Goal: Find specific page/section: Find specific page/section

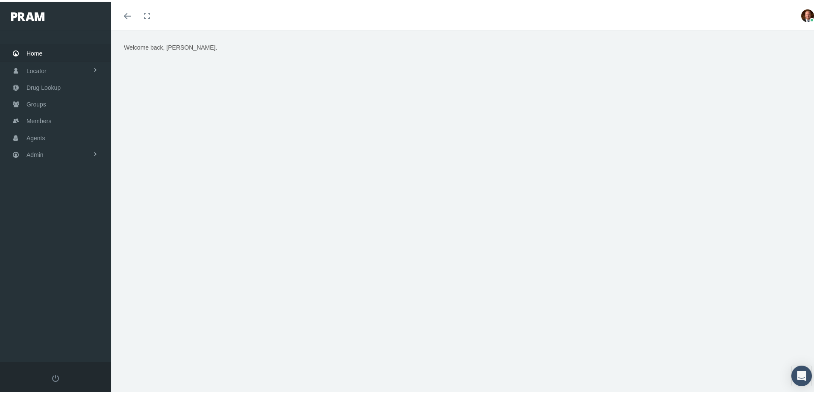
click at [534, 156] on div "Welcome back, [PERSON_NAME]." at bounding box center [466, 148] width 697 height 214
click at [38, 53] on span "Home" at bounding box center [35, 52] width 16 height 16
click at [38, 136] on span "Agents" at bounding box center [36, 136] width 19 height 16
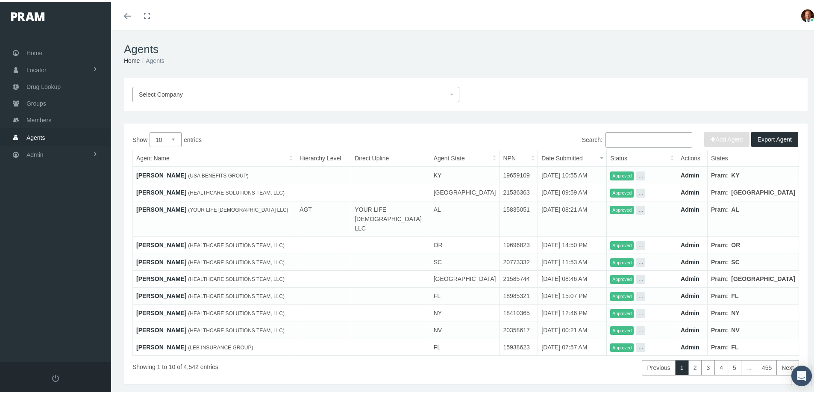
click at [625, 140] on input "Search:" at bounding box center [649, 137] width 87 height 15
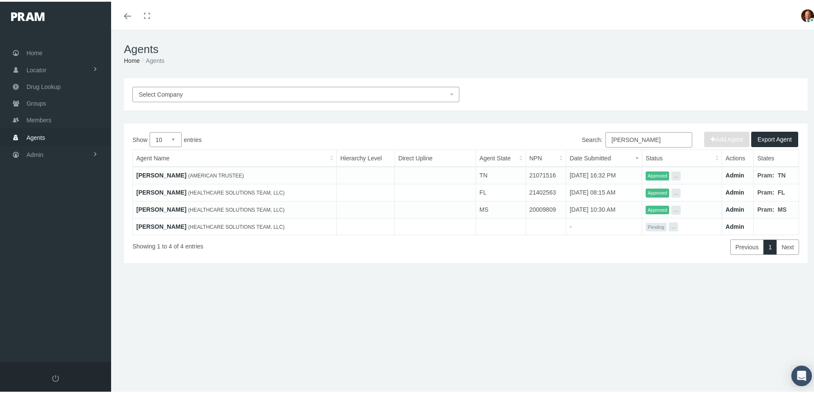
type input "hinton"
click at [185, 174] on link "KATHERYN HINTON" at bounding box center [161, 173] width 50 height 7
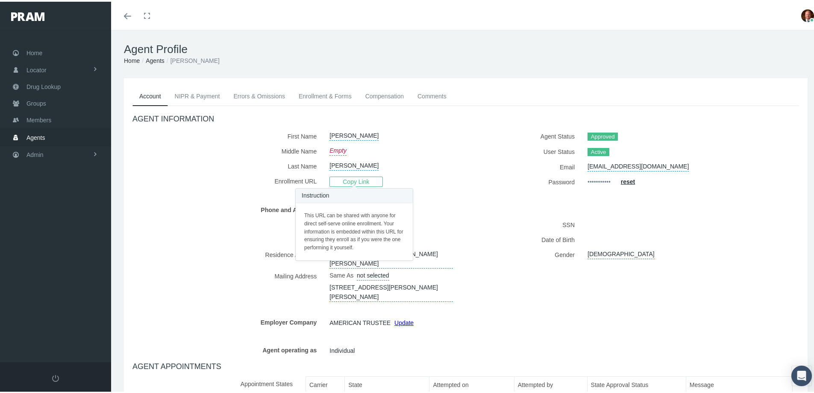
click at [352, 180] on span "Copy Link" at bounding box center [356, 180] width 53 height 10
click at [346, 182] on span "Copy Link" at bounding box center [356, 180] width 53 height 10
